Goal: Communication & Community: Share content

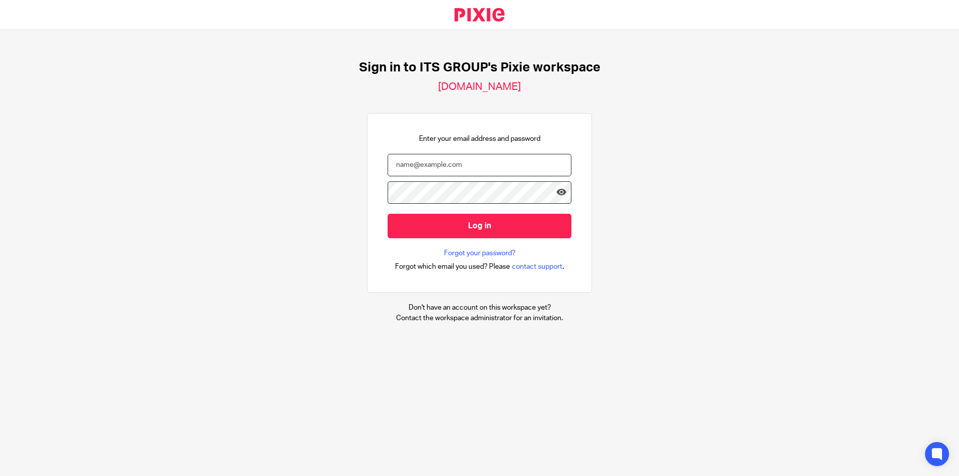
type input "admin@its-group.co.za"
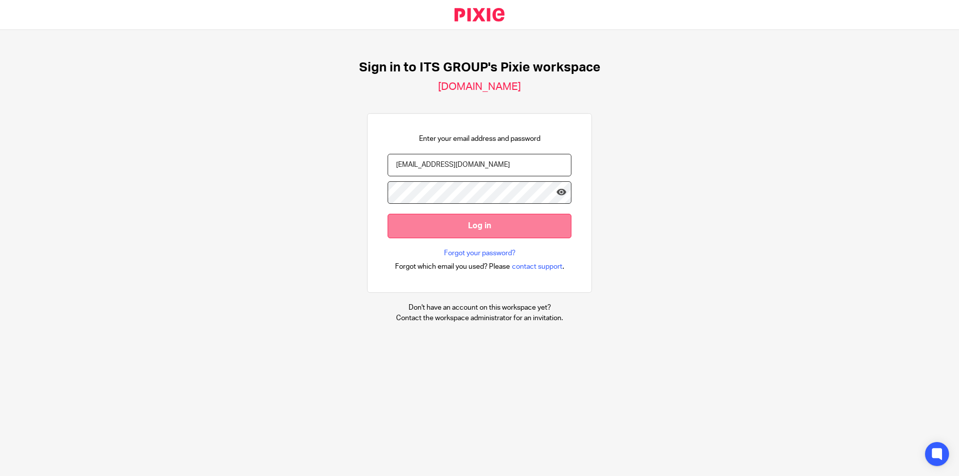
drag, startPoint x: 0, startPoint y: 0, endPoint x: 441, endPoint y: 227, distance: 495.8
click at [441, 227] on input "Log in" at bounding box center [480, 226] width 184 height 24
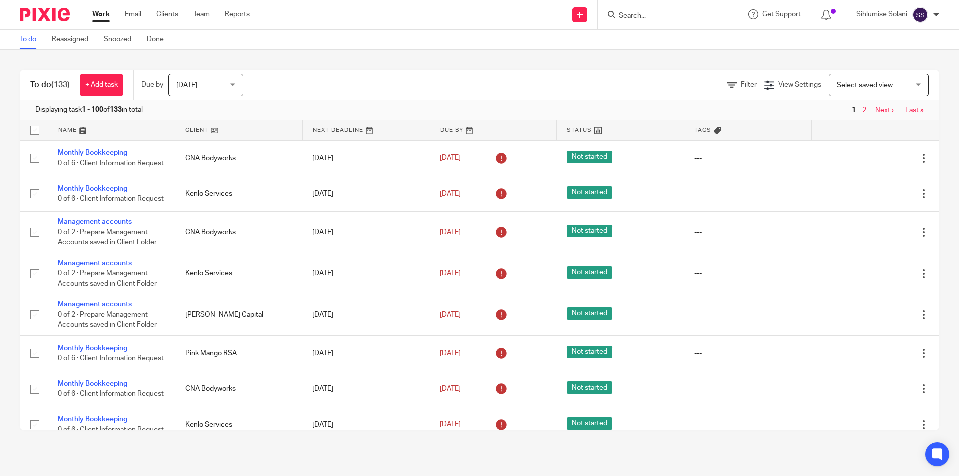
click at [640, 10] on form at bounding box center [671, 14] width 106 height 12
click at [636, 23] on div at bounding box center [668, 14] width 140 height 29
drag, startPoint x: 637, startPoint y: 16, endPoint x: 621, endPoint y: 22, distance: 16.6
click at [632, 16] on input "Search" at bounding box center [663, 16] width 90 height 9
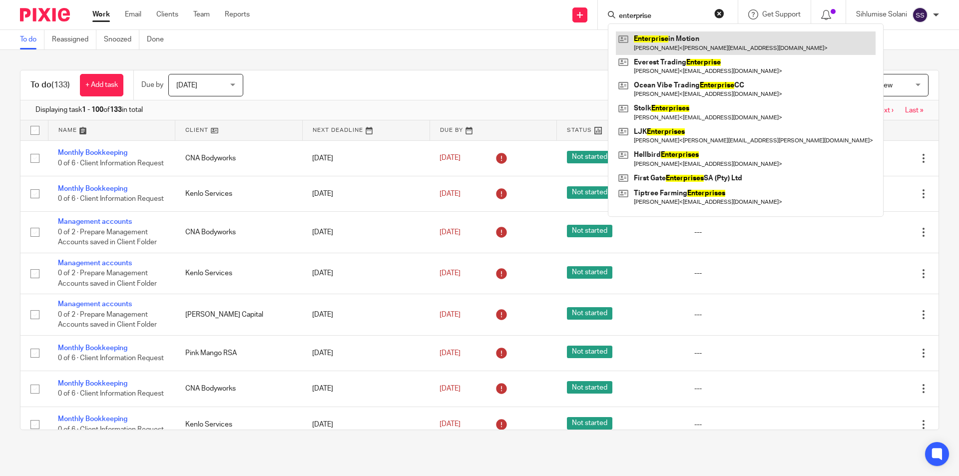
type input "enterprise"
click at [640, 39] on link at bounding box center [746, 42] width 260 height 23
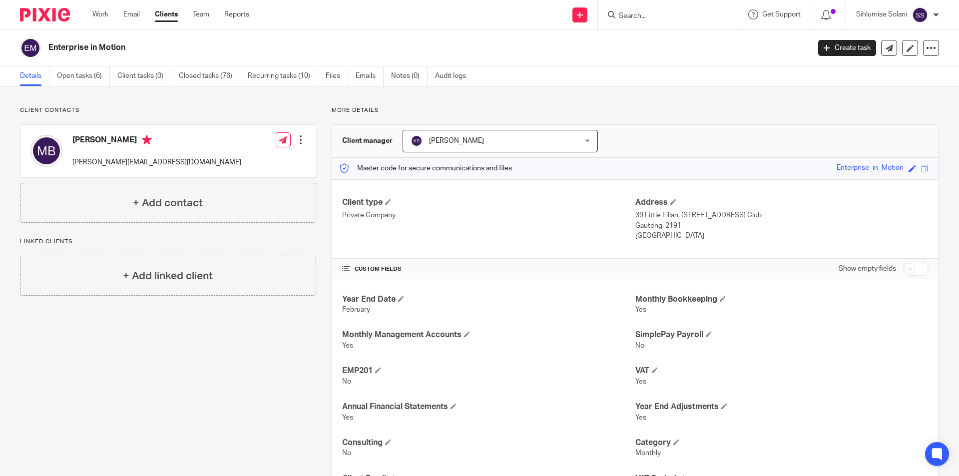
click at [173, 116] on div "Client contacts Martin Buchalter martin@algoacm.co.za Edit contact Create clien…" at bounding box center [168, 164] width 296 height 116
click at [66, 77] on link "Open tasks (6)" at bounding box center [83, 75] width 53 height 19
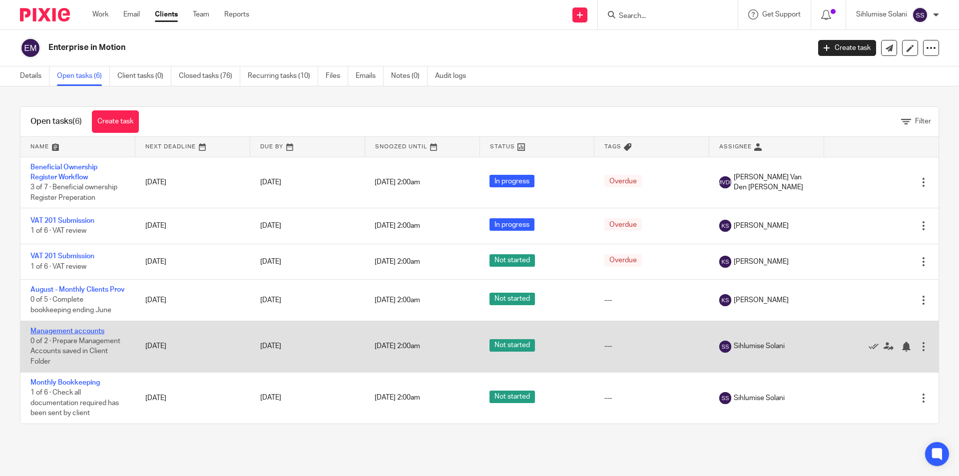
click at [75, 335] on link "Management accounts" at bounding box center [67, 331] width 74 height 7
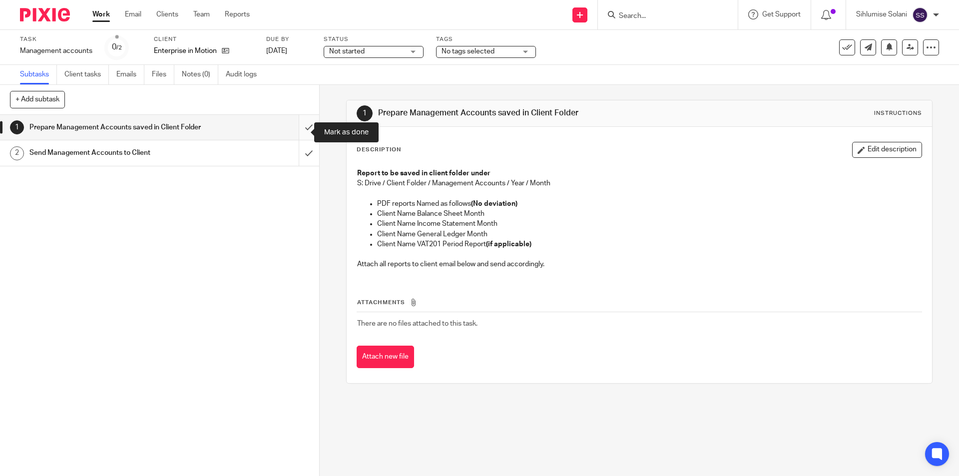
click at [294, 137] on input "submit" at bounding box center [159, 127] width 319 height 25
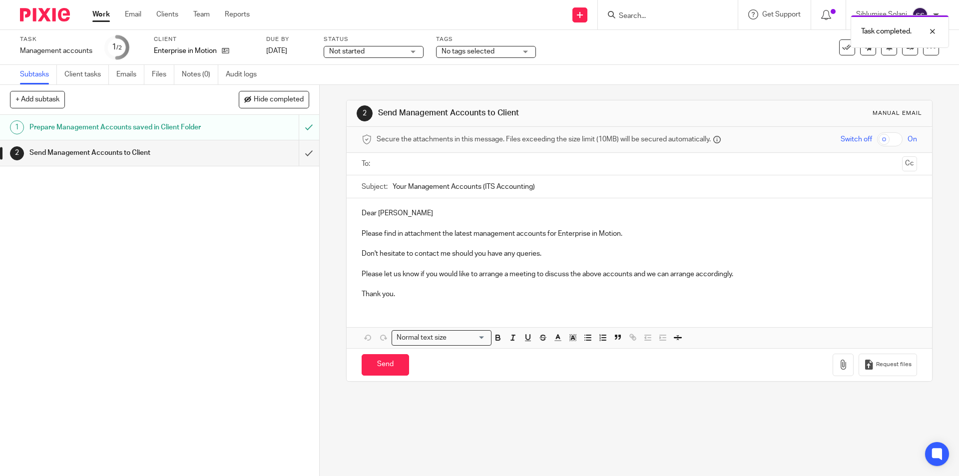
click at [415, 160] on input "text" at bounding box center [638, 163] width 517 height 11
click at [902, 161] on button "Cc" at bounding box center [909, 164] width 15 height 15
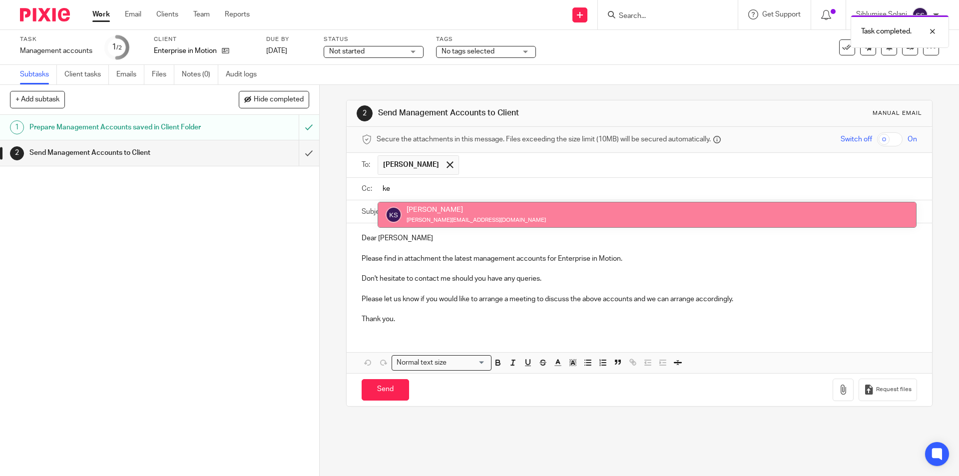
type input "ke"
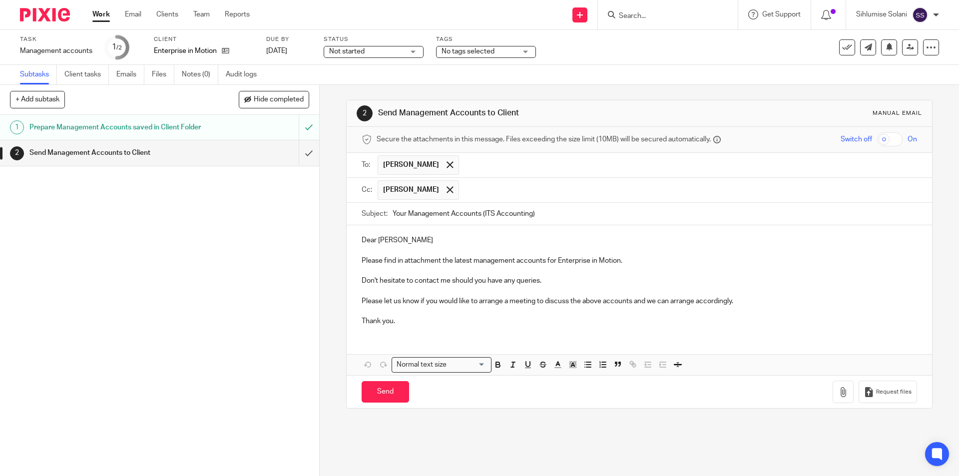
click at [550, 221] on input "Your Management Accounts (ITS Accounting)" at bounding box center [654, 214] width 524 height 22
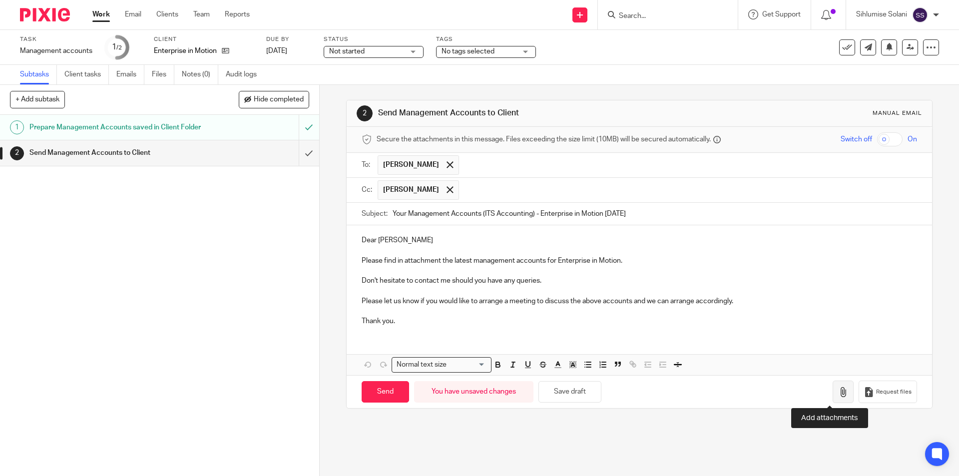
type input "Your Management Accounts (ITS Accounting) - Enterprise in Motion July 2025"
click at [838, 394] on icon "button" at bounding box center [843, 392] width 10 height 10
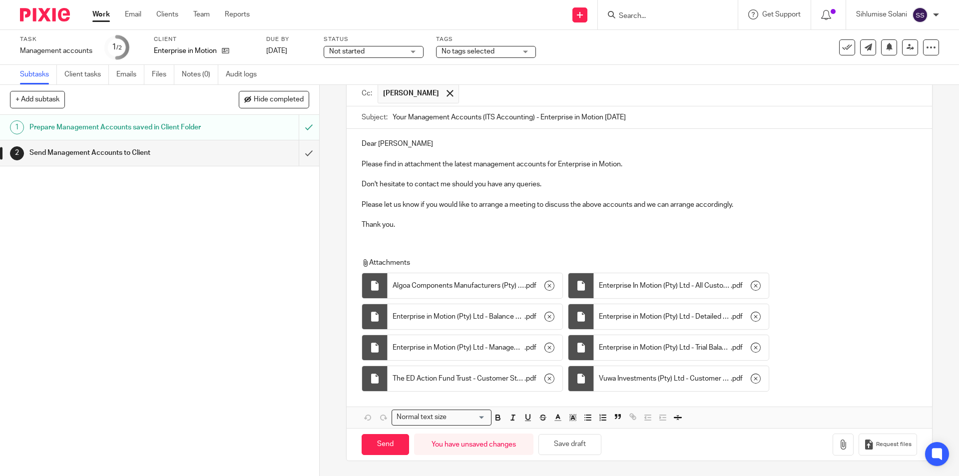
scroll to position [98, 0]
click at [375, 449] on input "Send" at bounding box center [385, 444] width 47 height 21
type input "Sent"
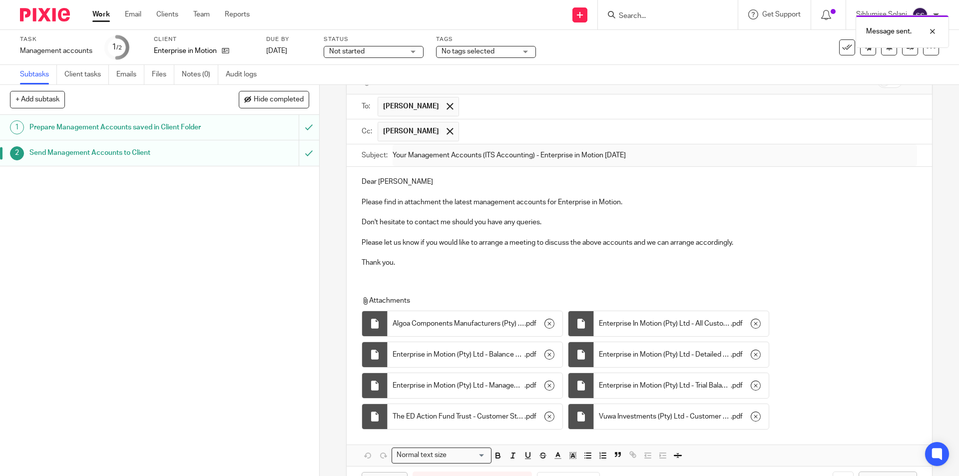
scroll to position [0, 0]
